Goal: Task Accomplishment & Management: Manage account settings

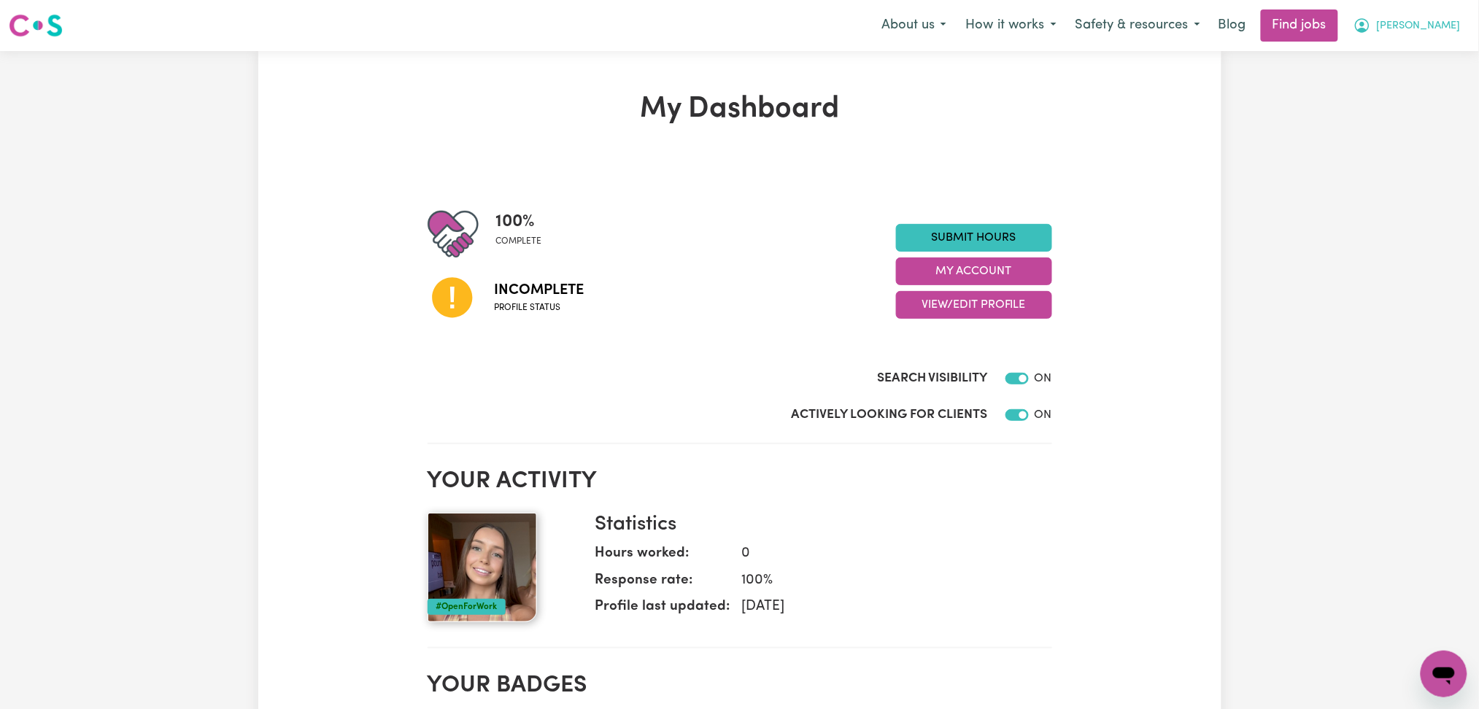
click at [1427, 17] on button "[PERSON_NAME]" at bounding box center [1407, 25] width 126 height 31
click at [1405, 108] on link "Logout" at bounding box center [1411, 112] width 115 height 28
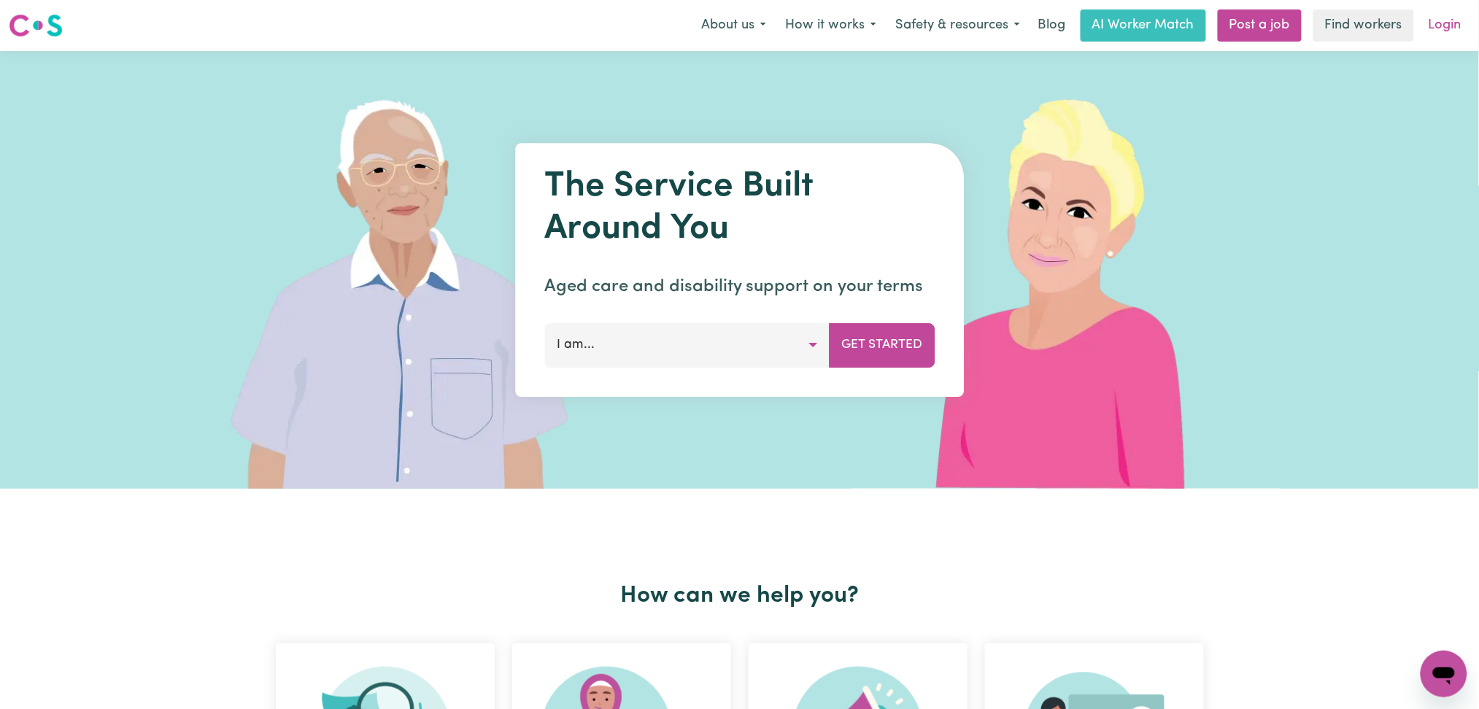
click at [1441, 28] on link "Login" at bounding box center [1445, 25] width 50 height 32
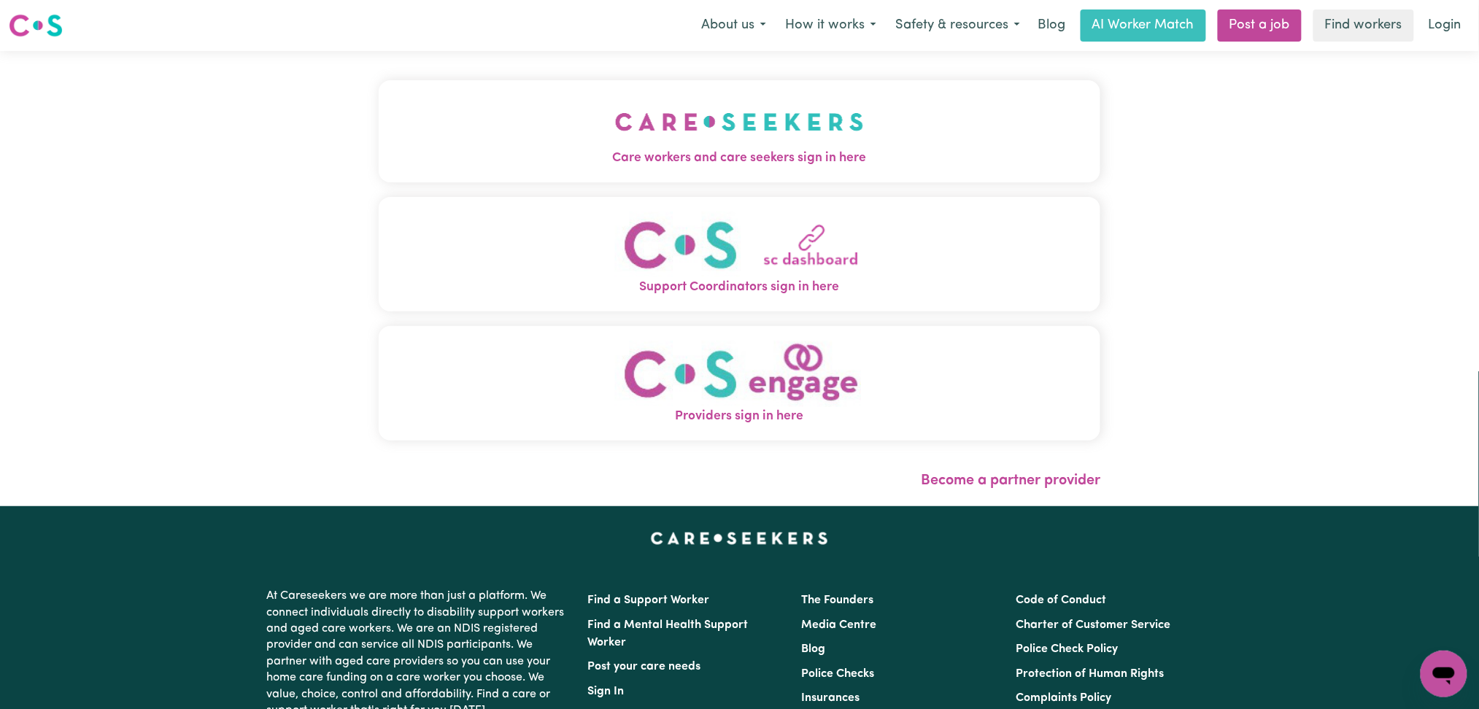
click at [615, 147] on img "Care workers and care seekers sign in here" at bounding box center [739, 122] width 249 height 54
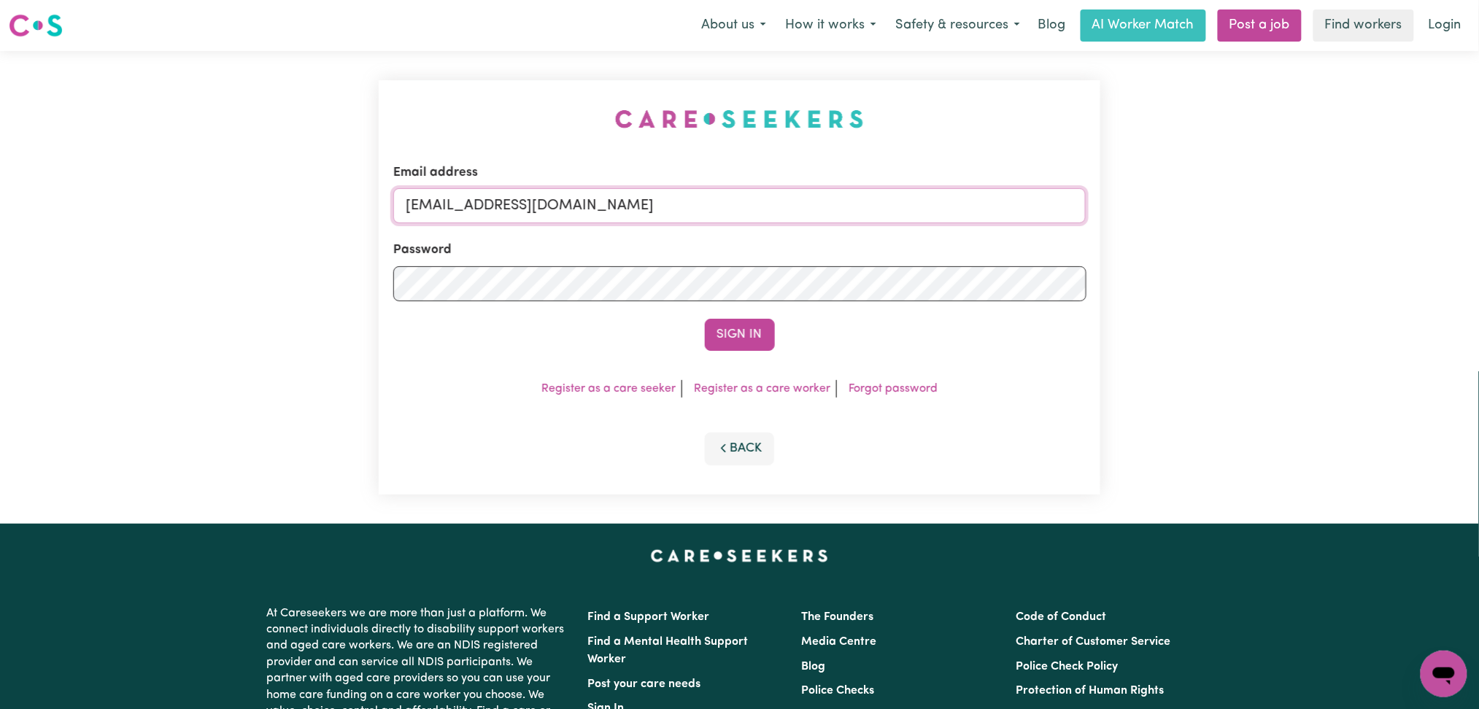
click at [506, 221] on input "[EMAIL_ADDRESS][DOMAIN_NAME]" at bounding box center [739, 205] width 693 height 35
drag, startPoint x: 480, startPoint y: 202, endPoint x: 882, endPoint y: 235, distance: 402.7
click at [925, 219] on input "Superuser~[EMAIL_ADDRESS][DOMAIN_NAME]" at bounding box center [739, 205] width 693 height 35
type input "Superuser~[EMAIL_ADDRESS][DOMAIN_NAME]"
click at [705, 336] on button "Sign In" at bounding box center [740, 335] width 70 height 32
